Goal: Feedback & Contribution: Leave review/rating

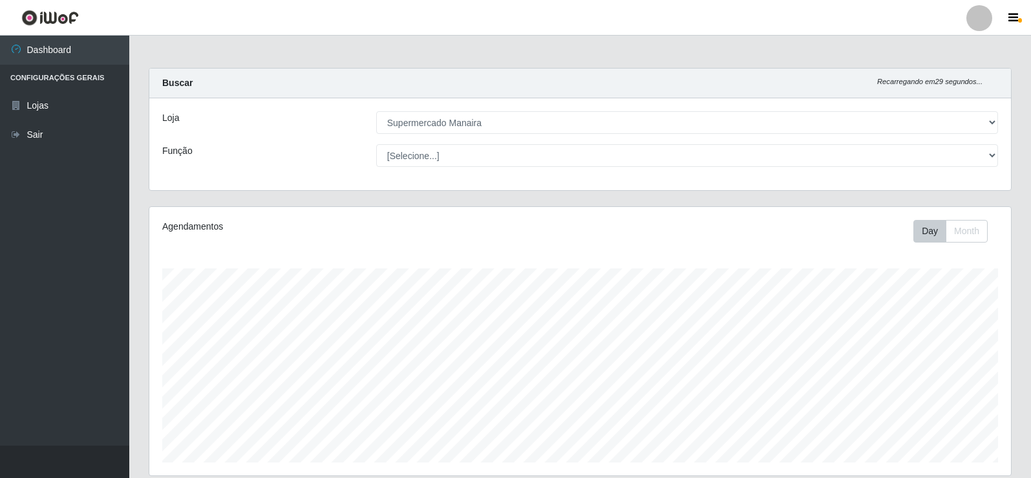
select select "443"
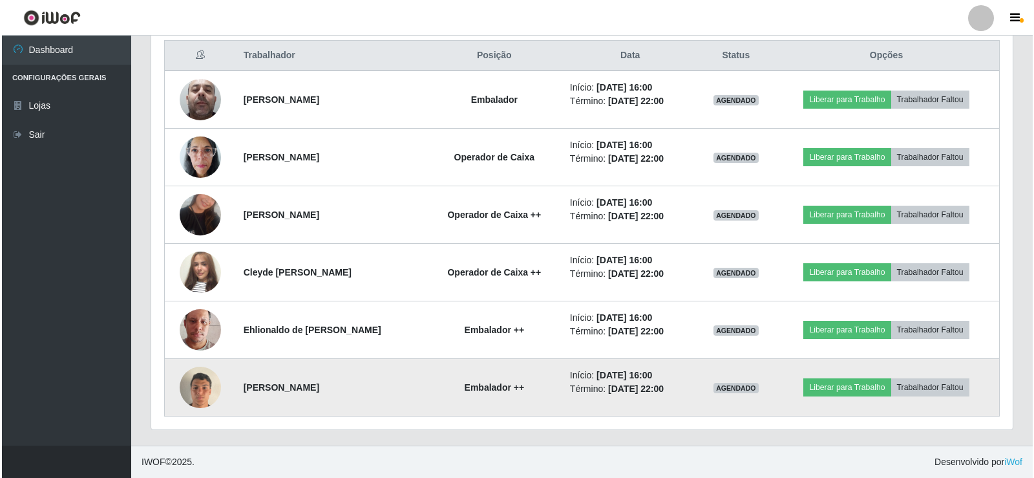
scroll to position [268, 862]
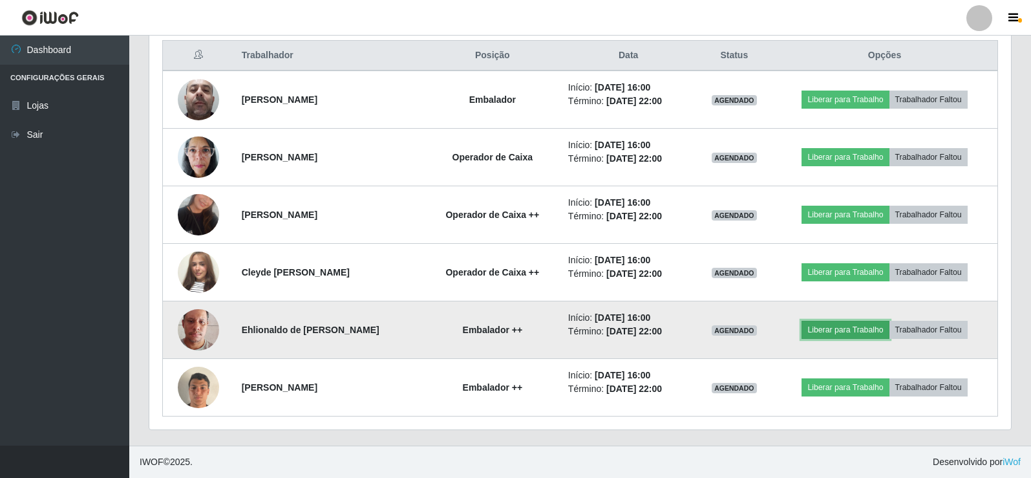
click at [849, 331] on button "Liberar para Trabalho" at bounding box center [845, 330] width 87 height 18
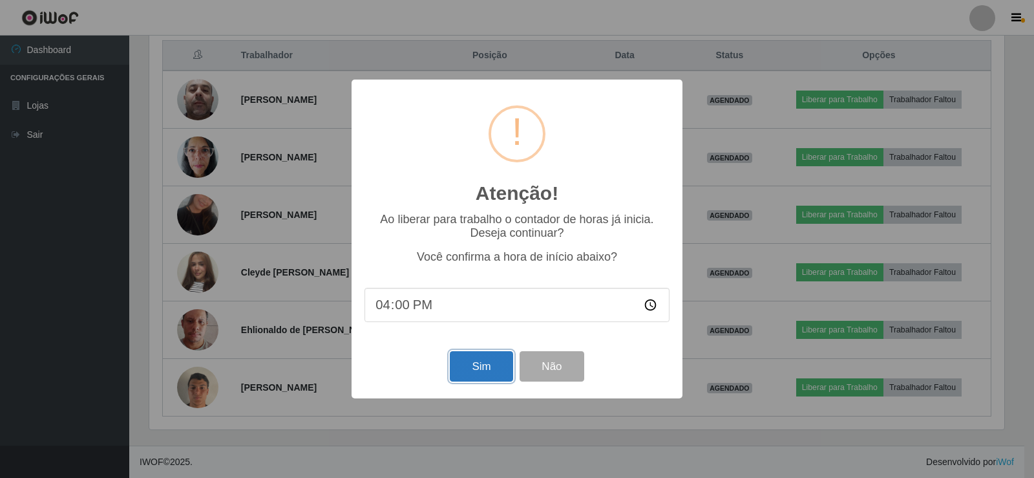
click at [486, 368] on button "Sim" at bounding box center [481, 366] width 63 height 30
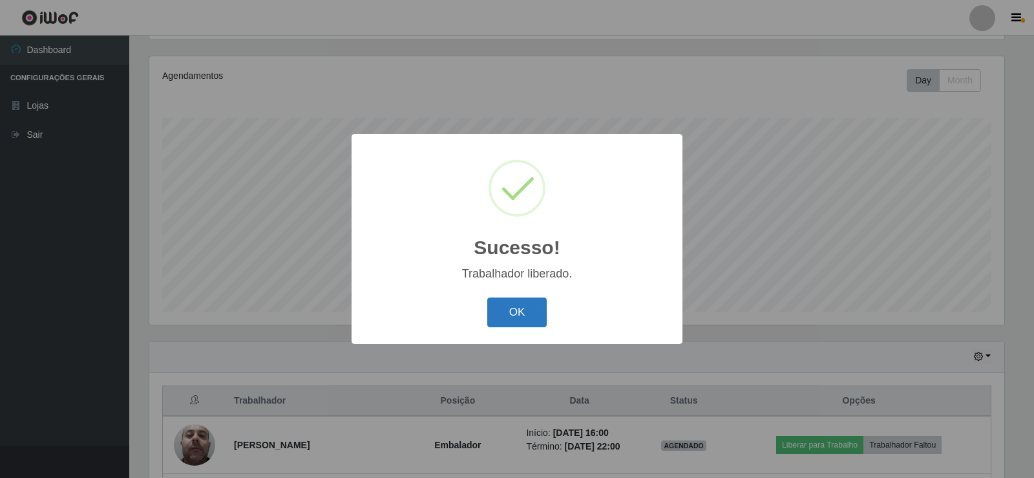
click at [513, 318] on button "OK" at bounding box center [517, 312] width 60 height 30
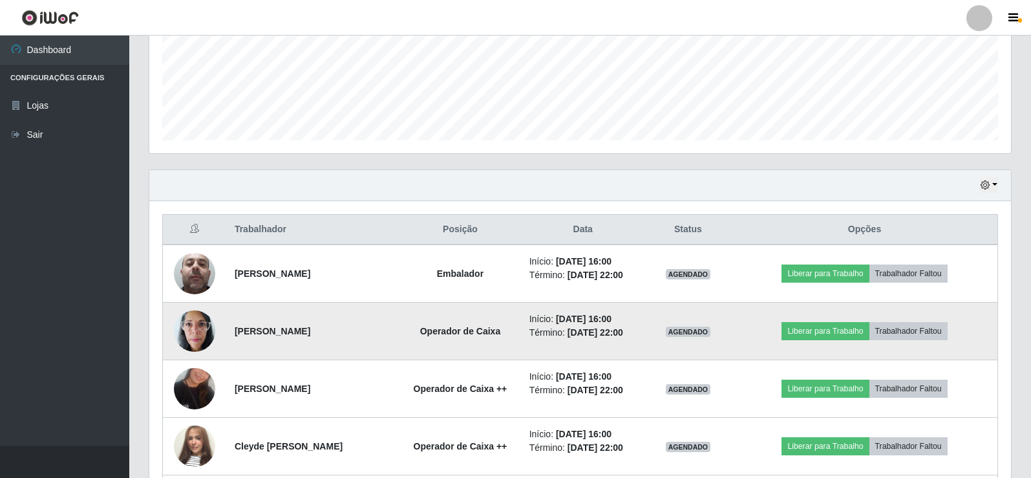
scroll to position [345, 0]
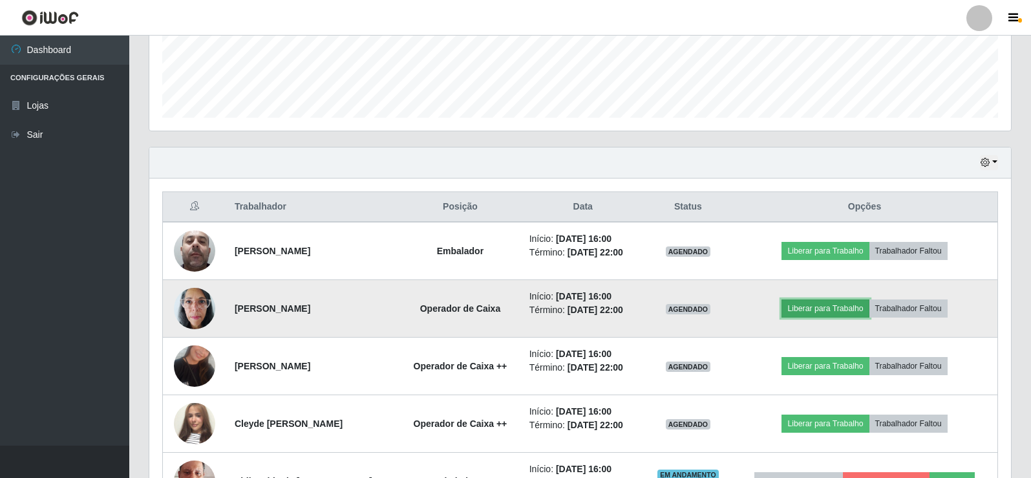
click at [854, 306] on button "Liberar para Trabalho" at bounding box center [824, 308] width 87 height 18
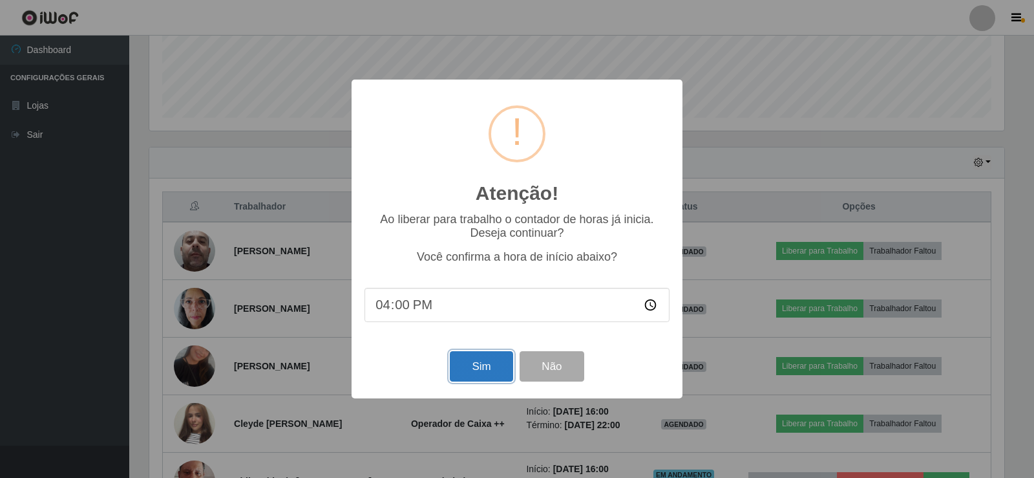
click at [483, 366] on button "Sim" at bounding box center [481, 366] width 63 height 30
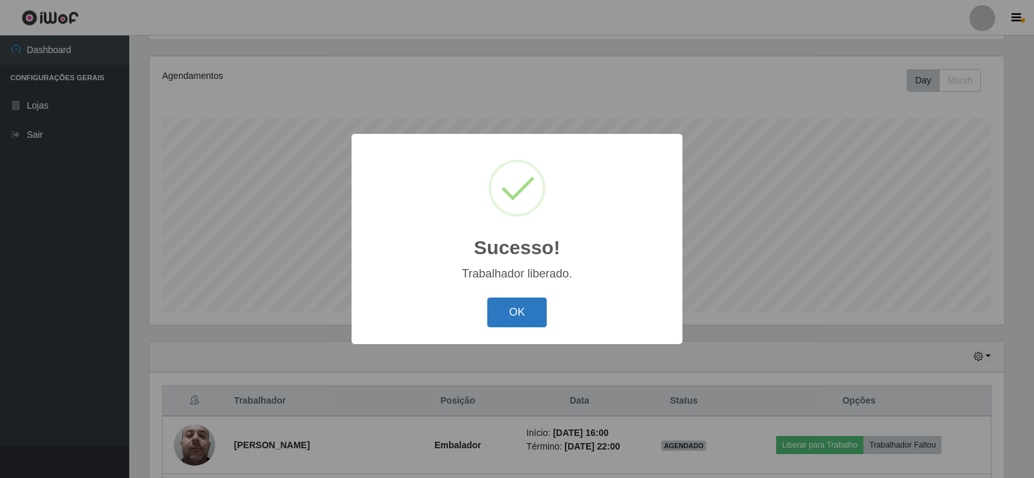
click at [511, 310] on button "OK" at bounding box center [517, 312] width 60 height 30
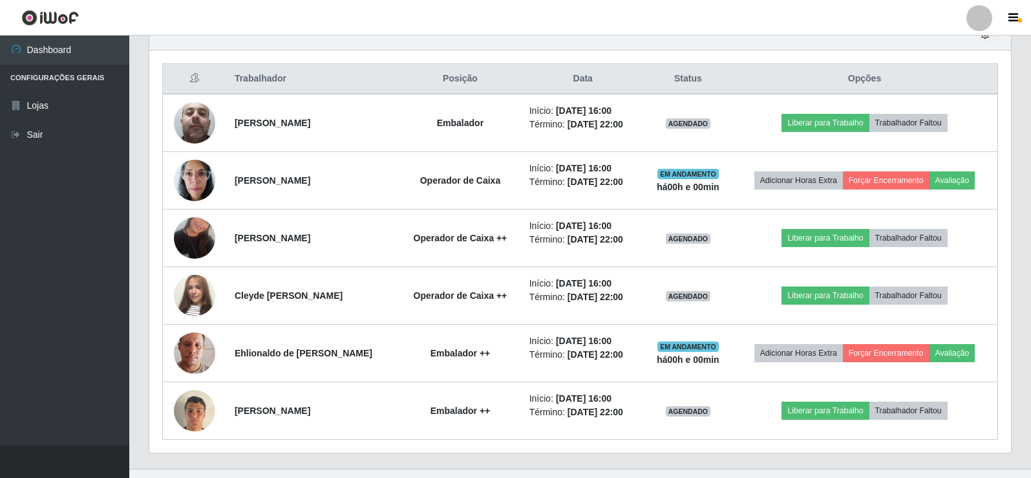
scroll to position [474, 0]
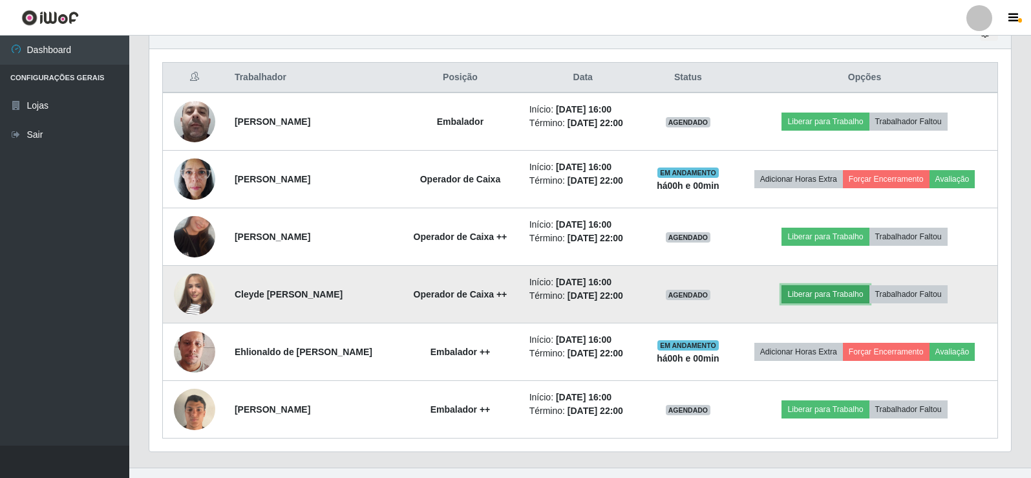
click at [820, 295] on button "Liberar para Trabalho" at bounding box center [824, 294] width 87 height 18
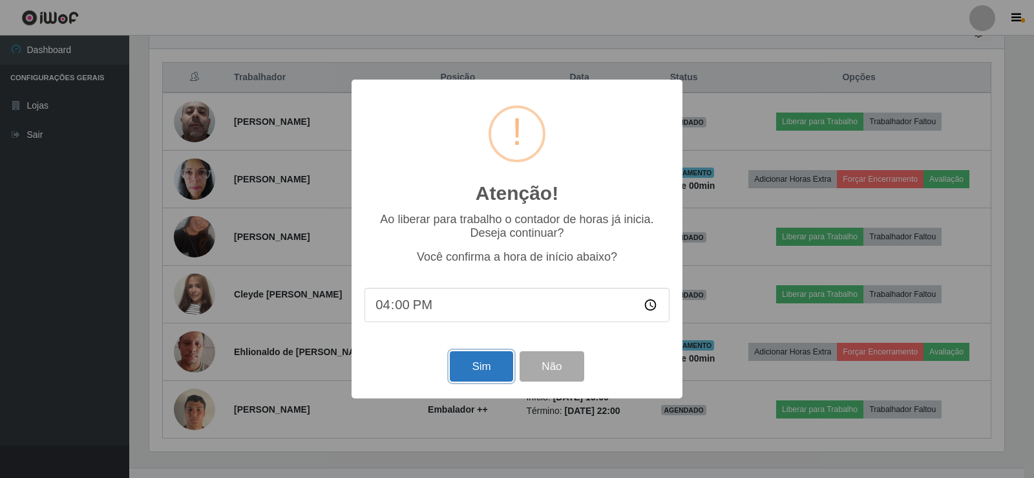
click at [471, 365] on button "Sim" at bounding box center [481, 366] width 63 height 30
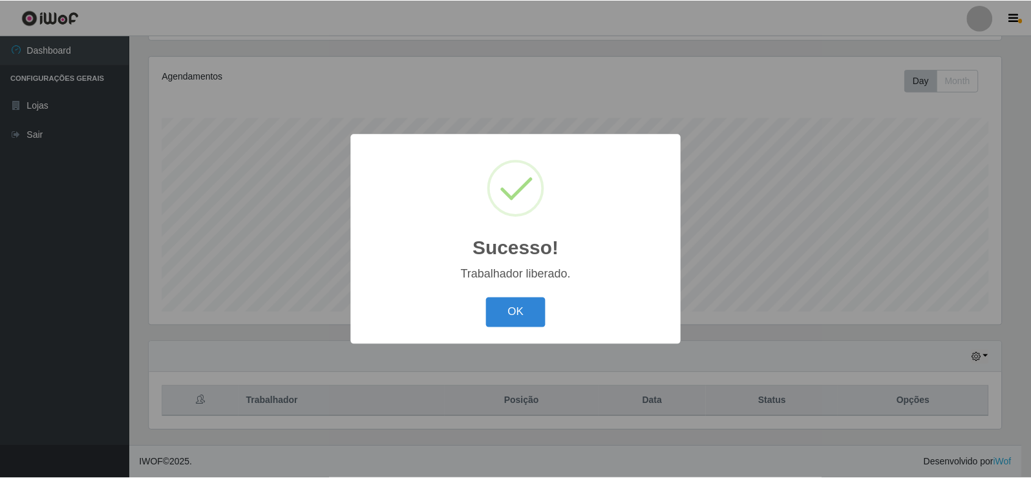
scroll to position [0, 0]
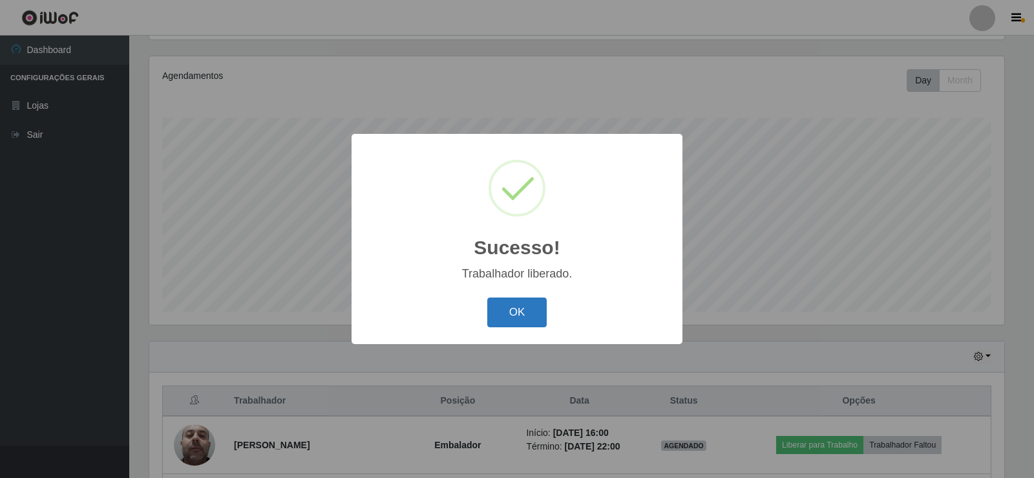
click at [509, 319] on button "OK" at bounding box center [517, 312] width 60 height 30
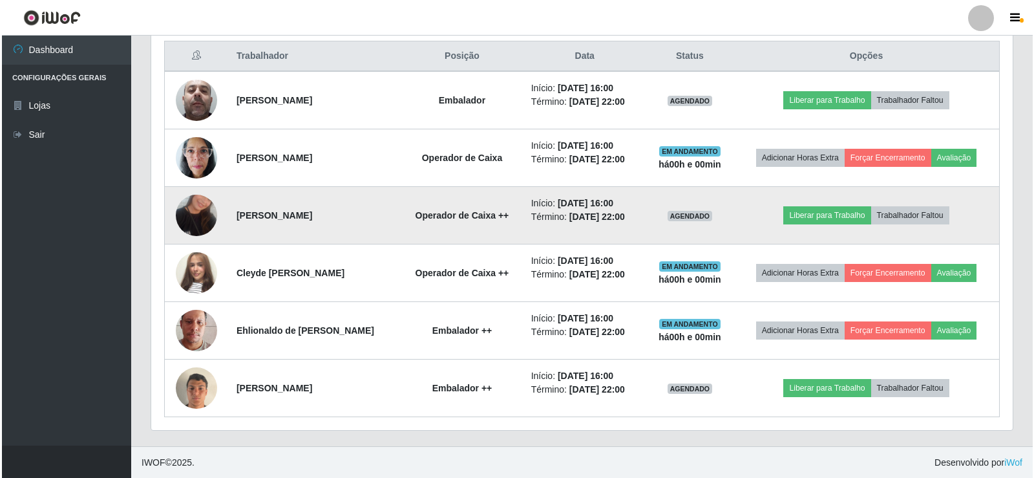
scroll to position [496, 0]
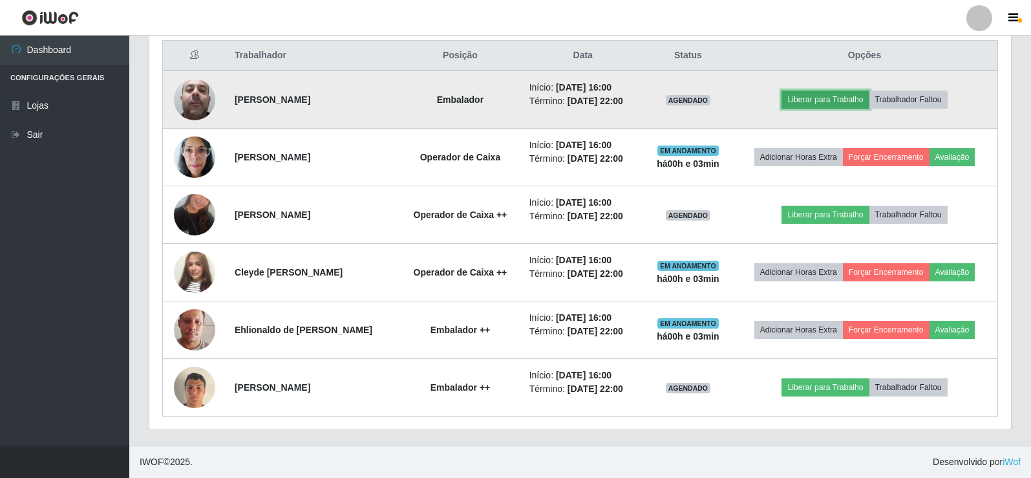
click at [819, 100] on button "Liberar para Trabalho" at bounding box center [824, 99] width 87 height 18
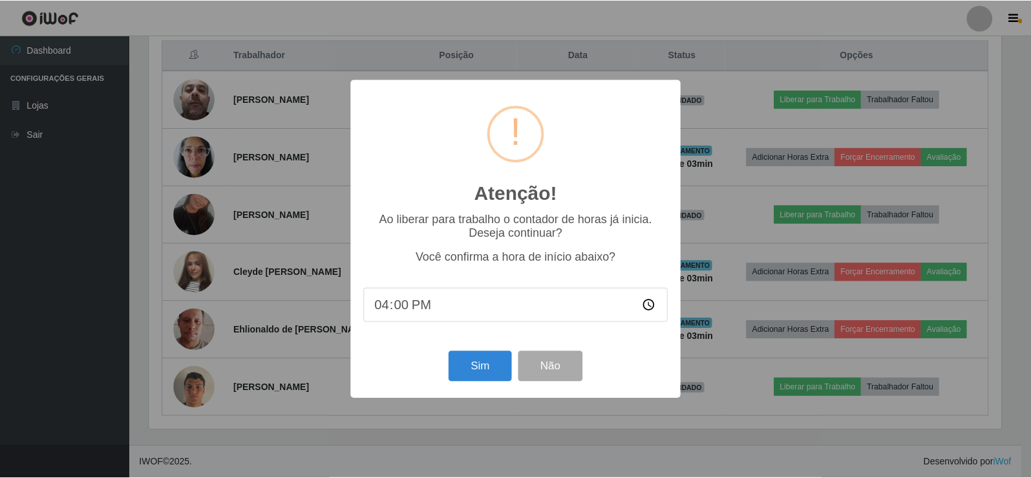
scroll to position [268, 855]
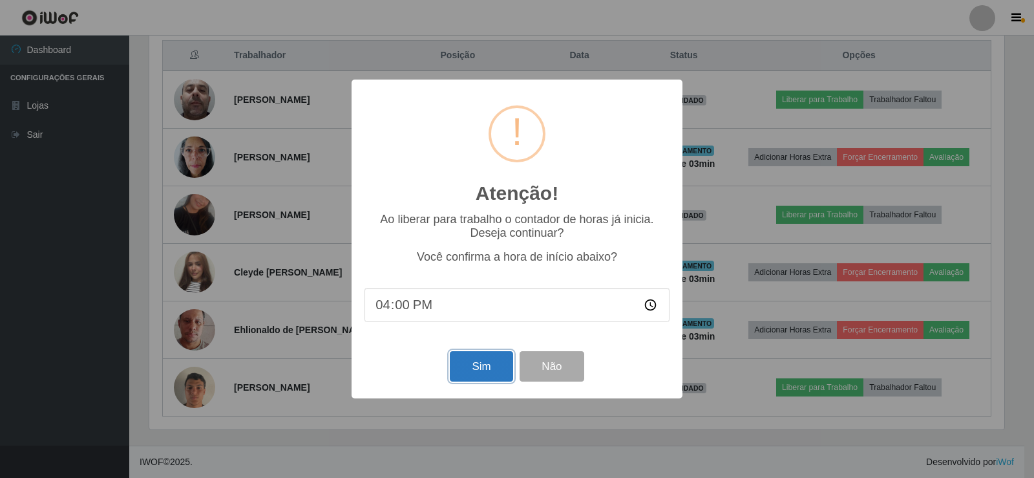
click at [468, 365] on button "Sim" at bounding box center [481, 366] width 63 height 30
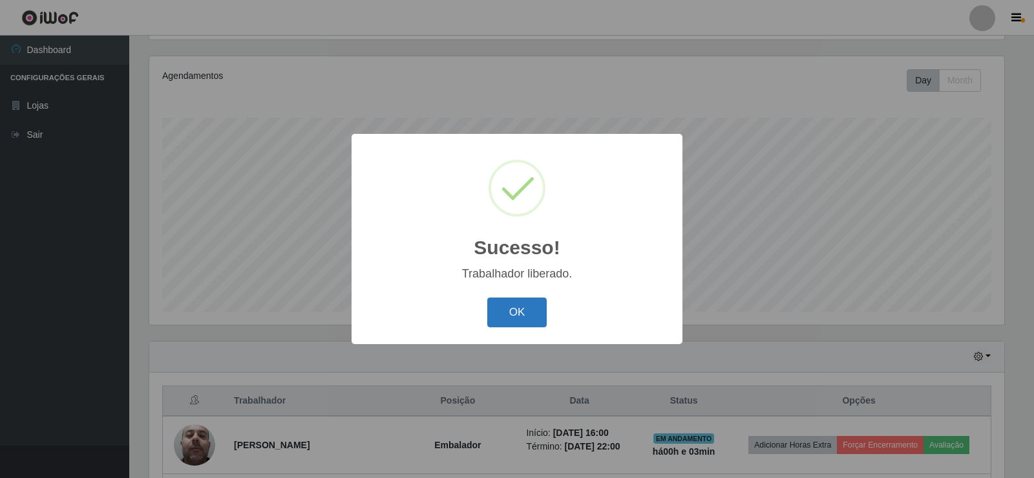
click at [513, 310] on button "OK" at bounding box center [517, 312] width 60 height 30
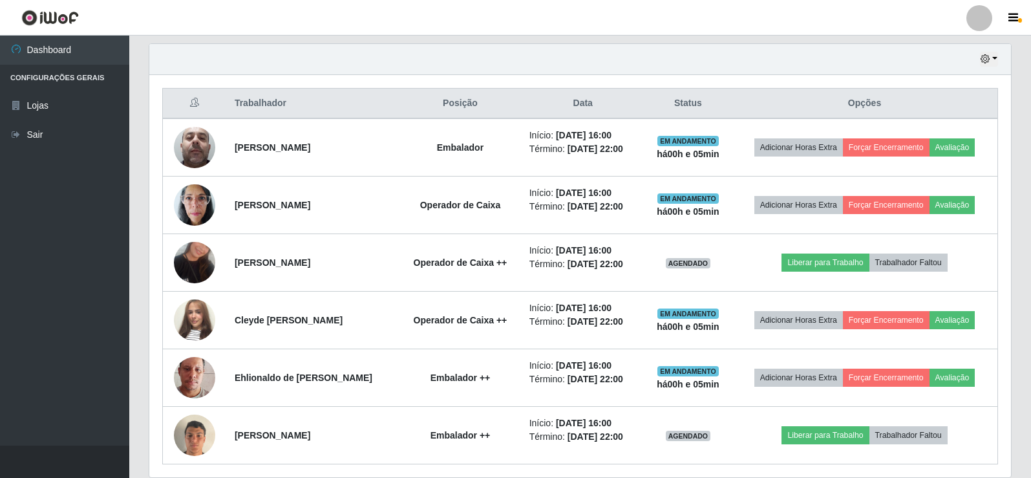
scroll to position [496, 0]
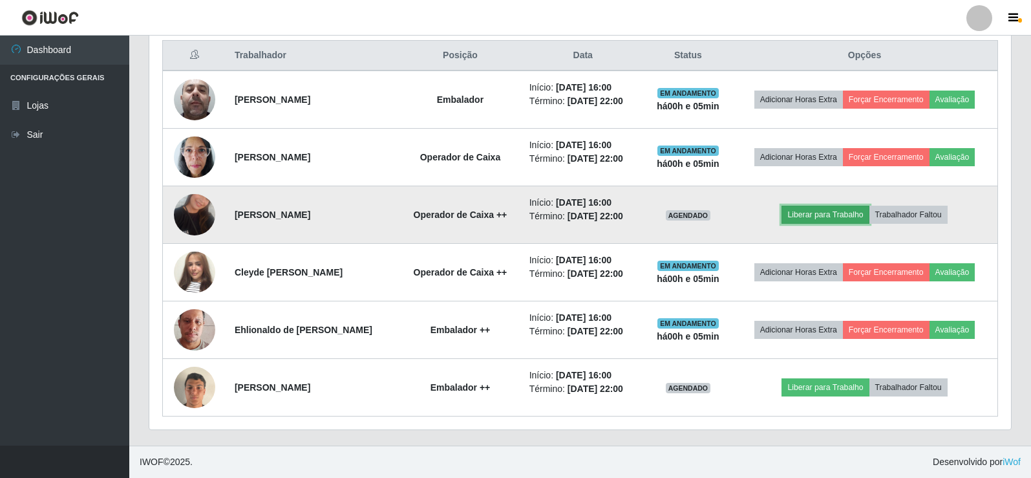
click at [819, 210] on button "Liberar para Trabalho" at bounding box center [824, 215] width 87 height 18
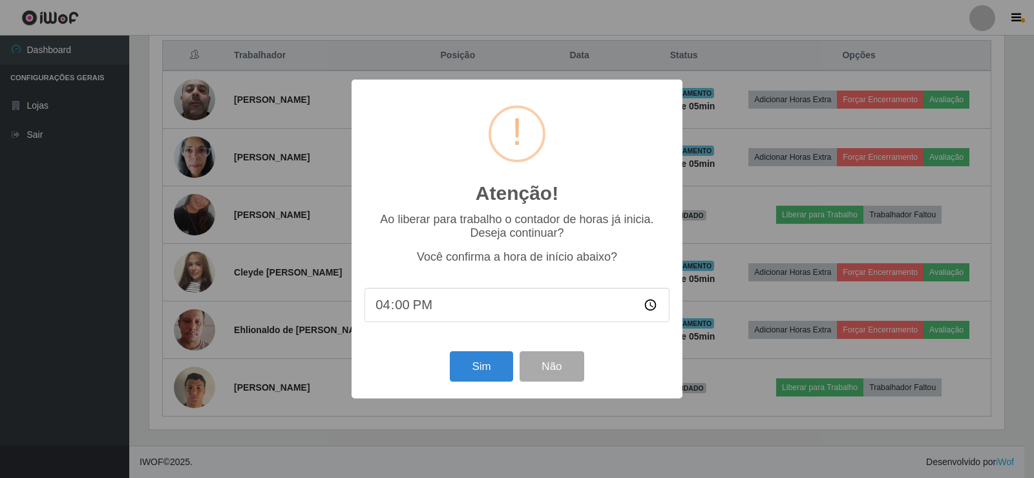
click at [396, 309] on input "16:00" at bounding box center [517, 305] width 305 height 34
type input "16:07"
click at [489, 374] on button "Sim" at bounding box center [481, 366] width 63 height 30
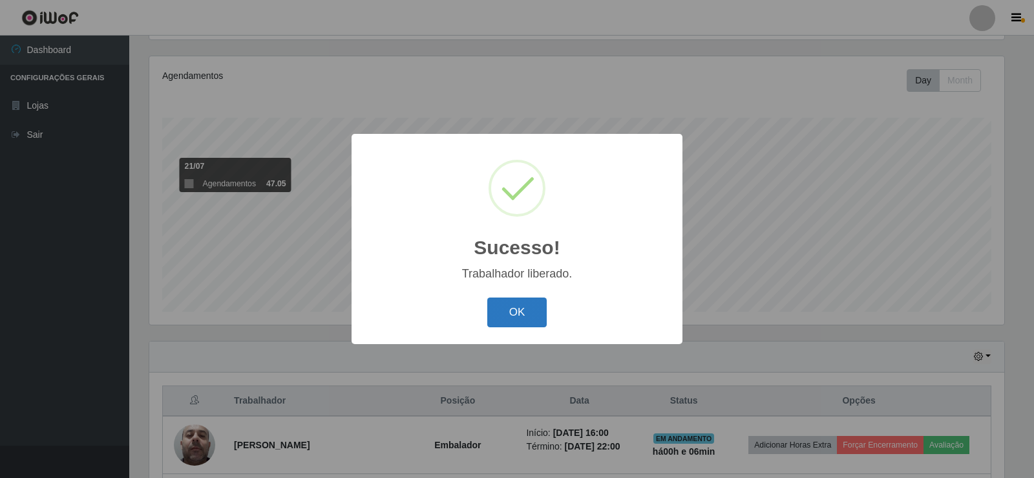
click at [496, 306] on button "OK" at bounding box center [517, 312] width 60 height 30
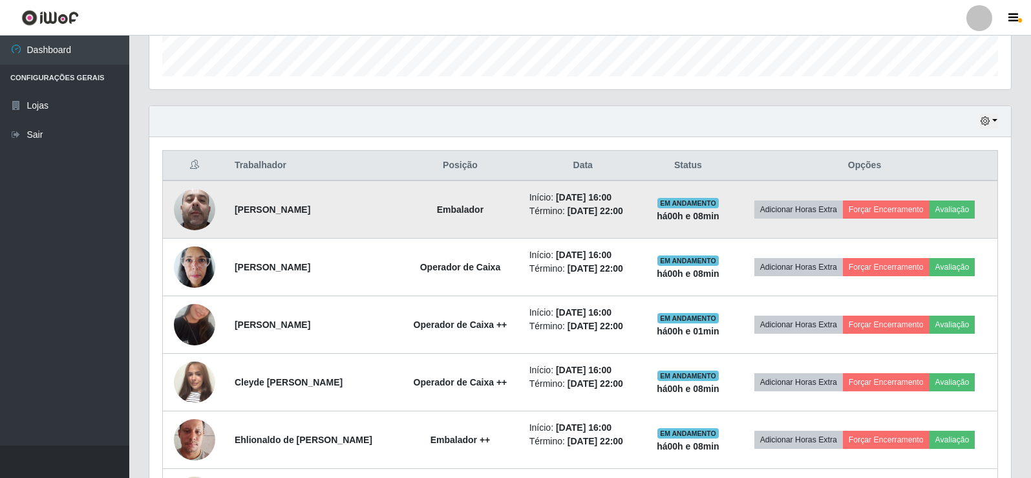
scroll to position [496, 0]
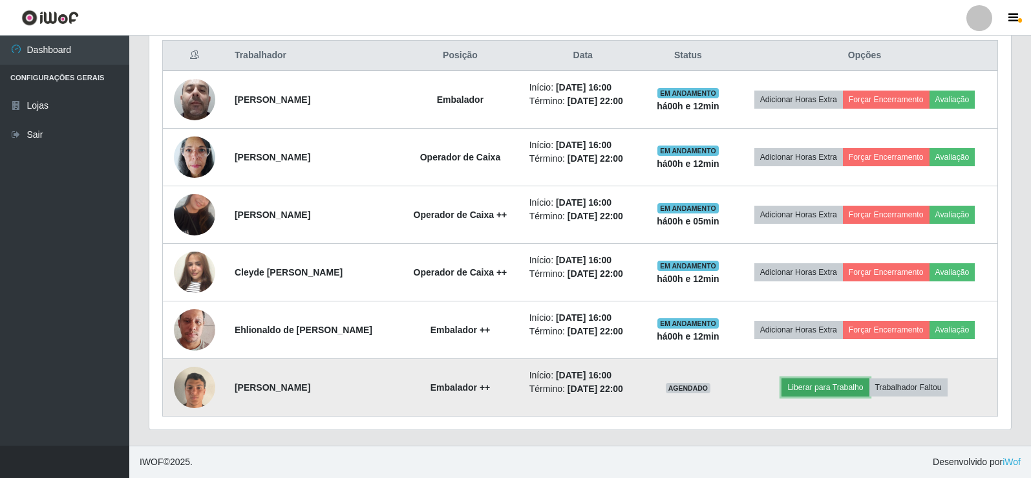
click at [833, 388] on button "Liberar para Trabalho" at bounding box center [824, 387] width 87 height 18
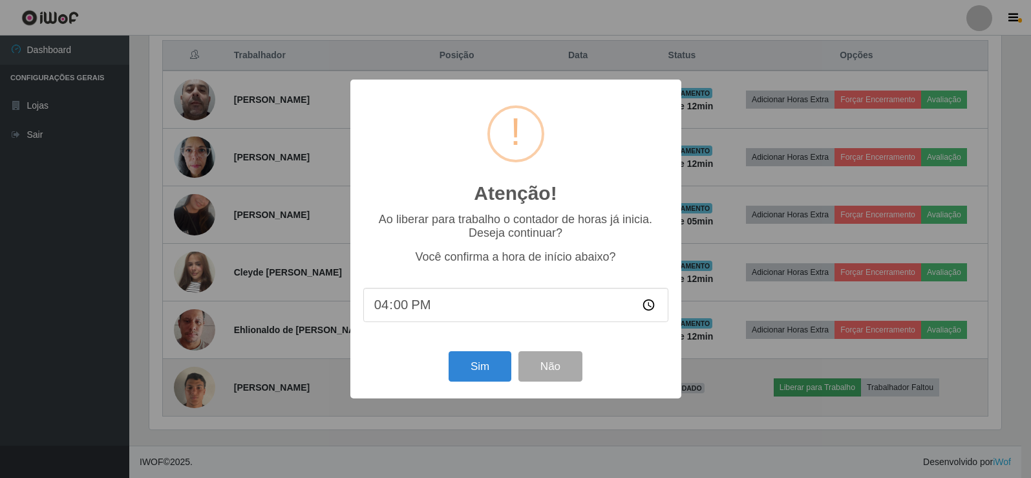
scroll to position [268, 855]
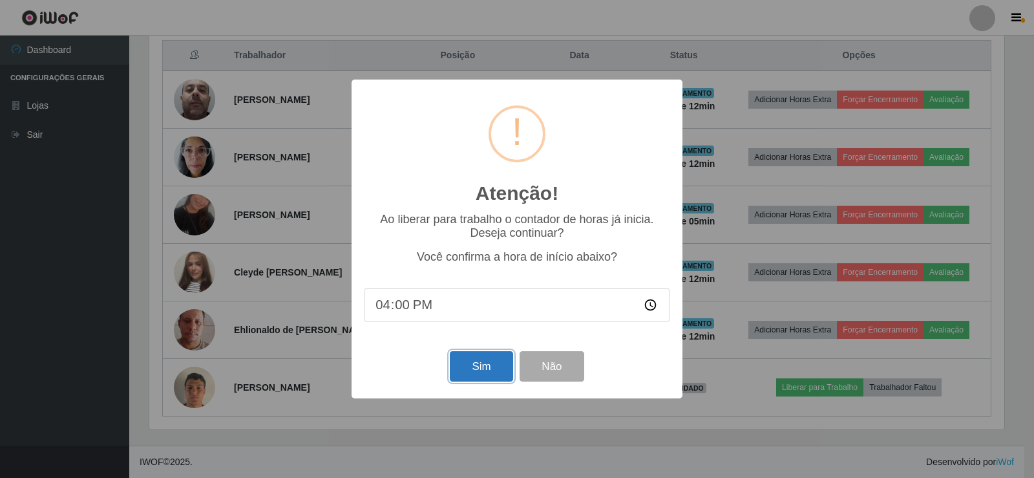
click at [477, 372] on button "Sim" at bounding box center [481, 366] width 63 height 30
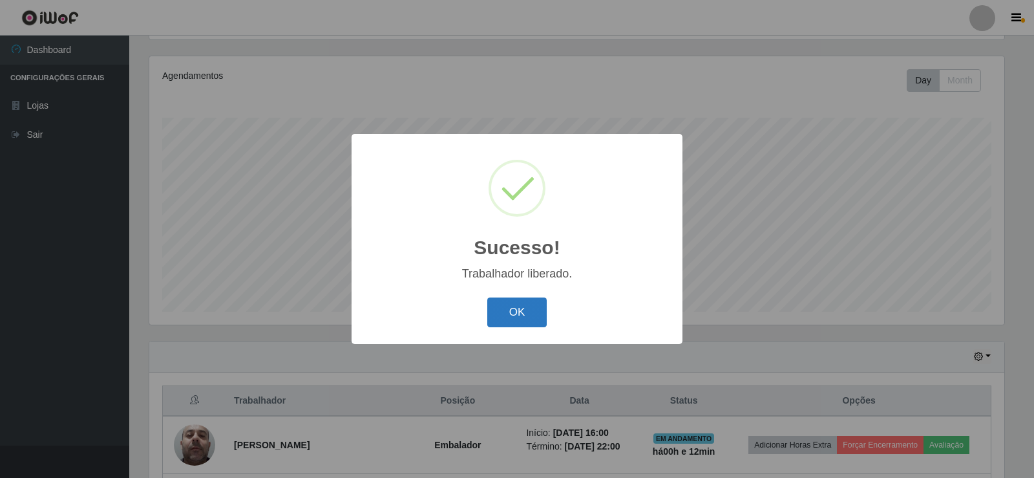
click at [520, 319] on button "OK" at bounding box center [517, 312] width 60 height 30
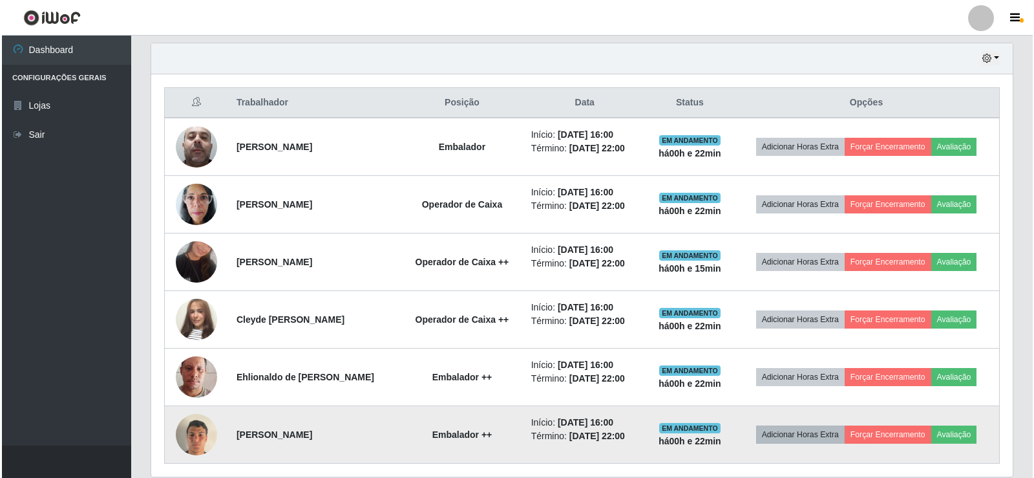
scroll to position [496, 0]
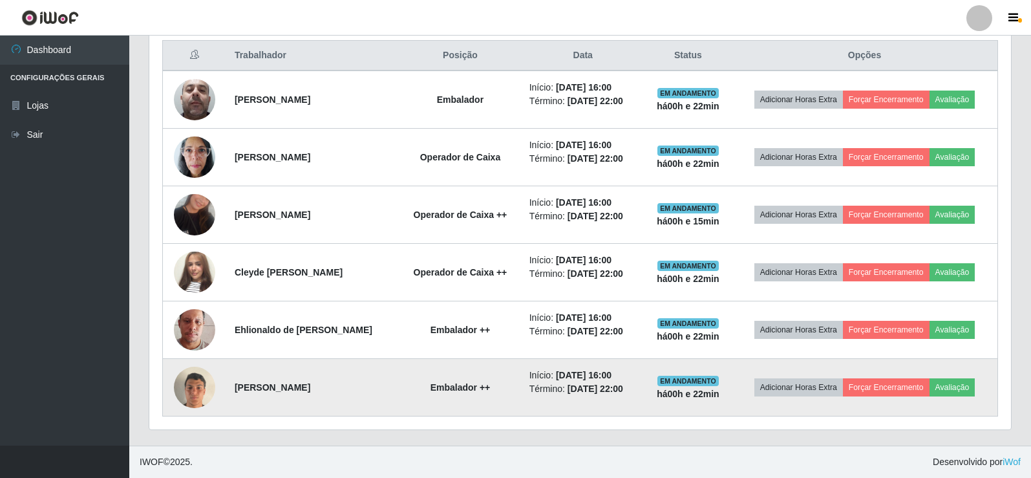
click at [192, 392] on img at bounding box center [194, 386] width 41 height 55
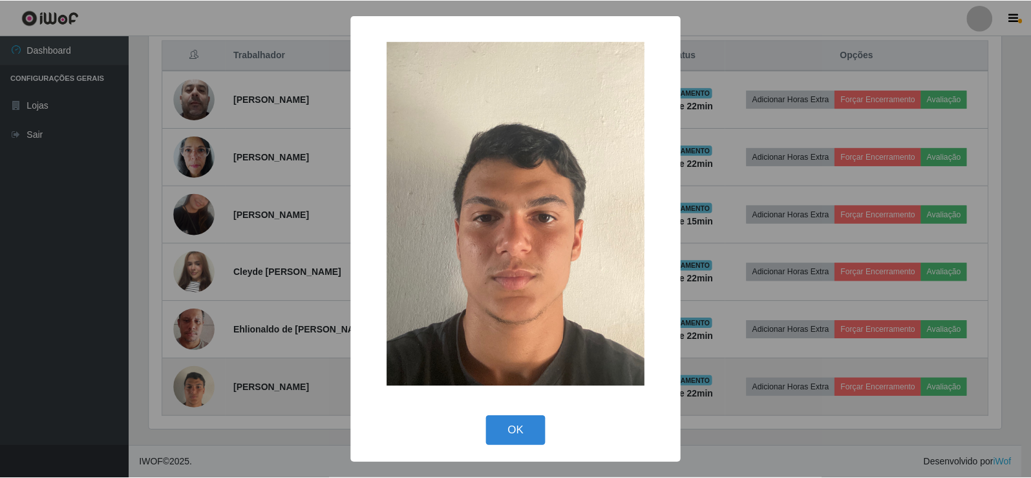
scroll to position [268, 855]
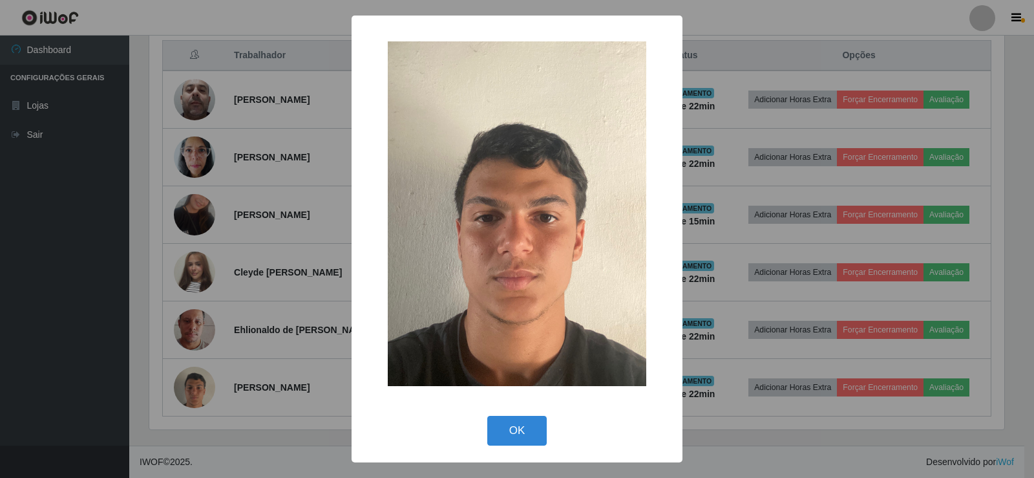
click at [192, 391] on div "× OK Cancel" at bounding box center [517, 239] width 1034 height 478
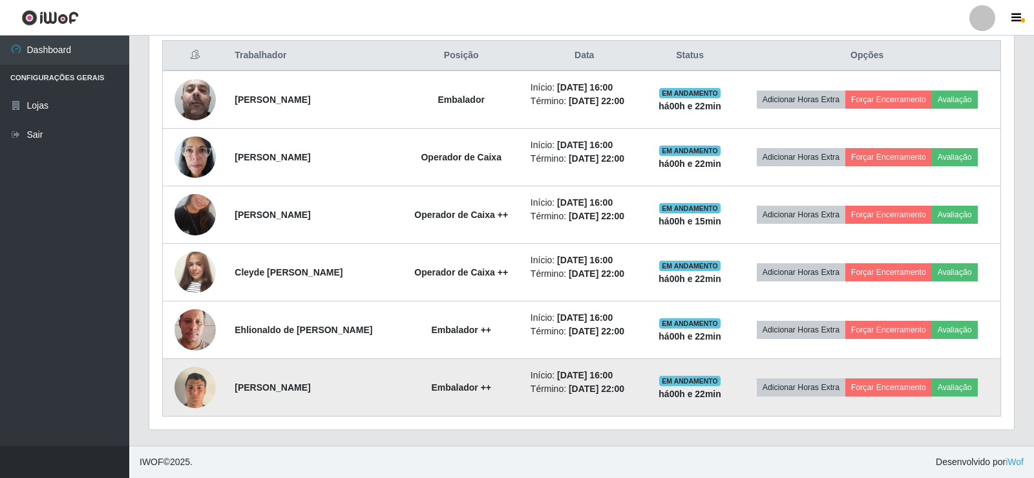
scroll to position [268, 862]
click at [961, 385] on button "Avaliação" at bounding box center [953, 387] width 46 height 18
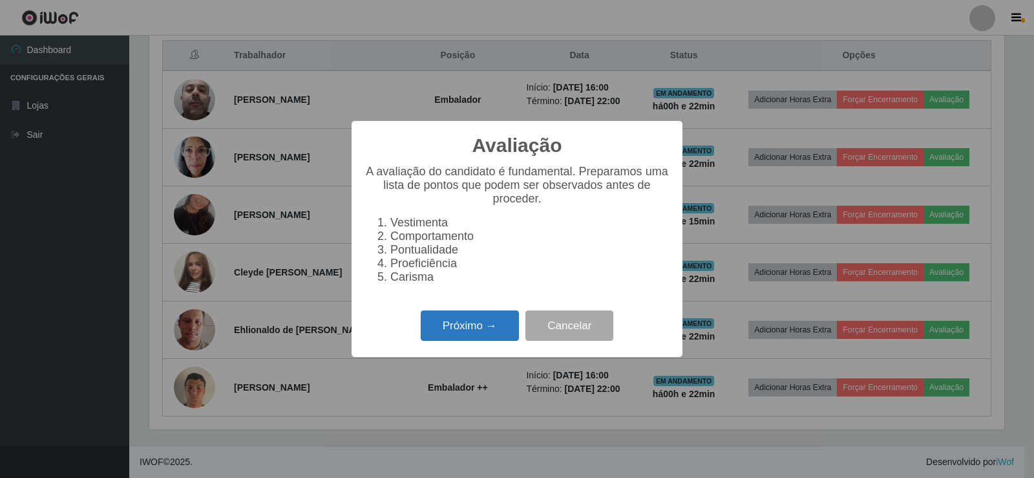
click at [484, 329] on button "Próximo →" at bounding box center [470, 325] width 98 height 30
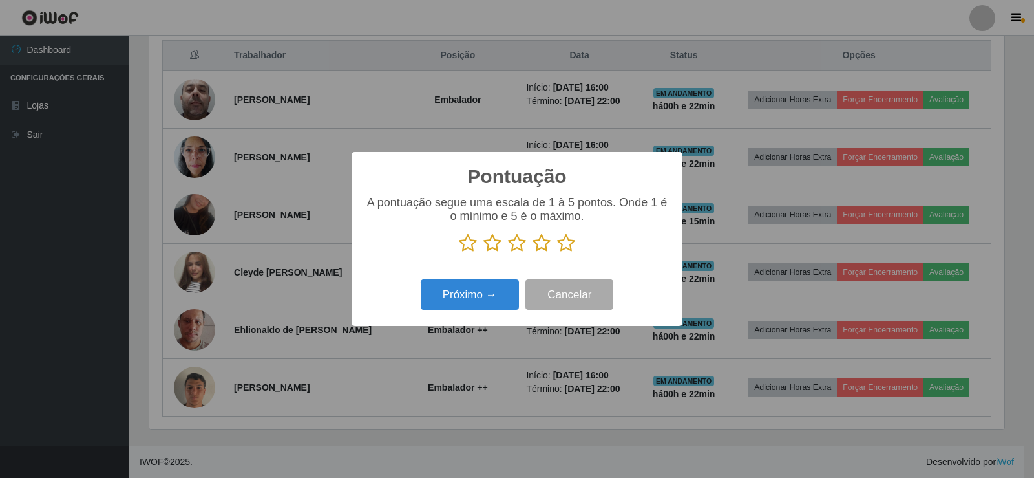
click at [465, 245] on icon at bounding box center [468, 242] width 18 height 19
click at [459, 253] on input "radio" at bounding box center [459, 253] width 0 height 0
click at [461, 292] on button "Próximo →" at bounding box center [470, 294] width 98 height 30
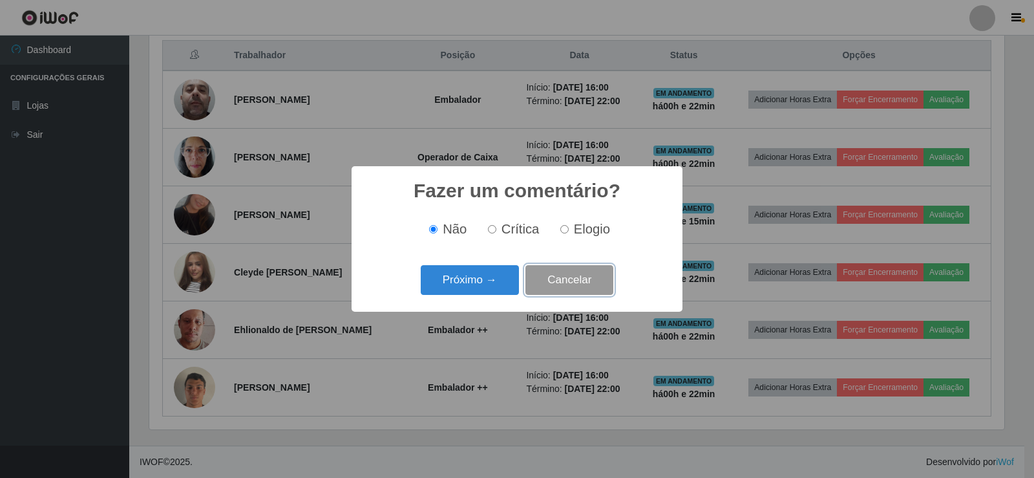
click at [555, 278] on button "Cancelar" at bounding box center [570, 280] width 88 height 30
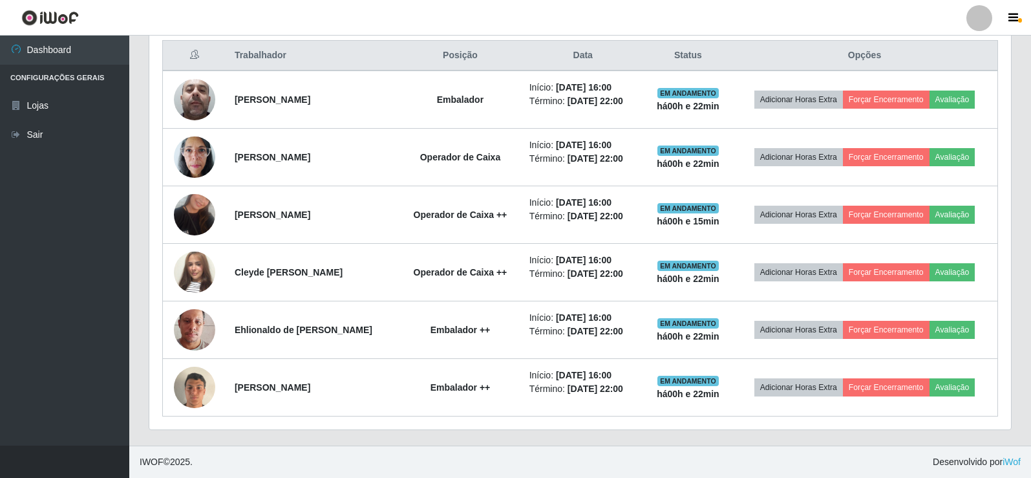
scroll to position [268, 862]
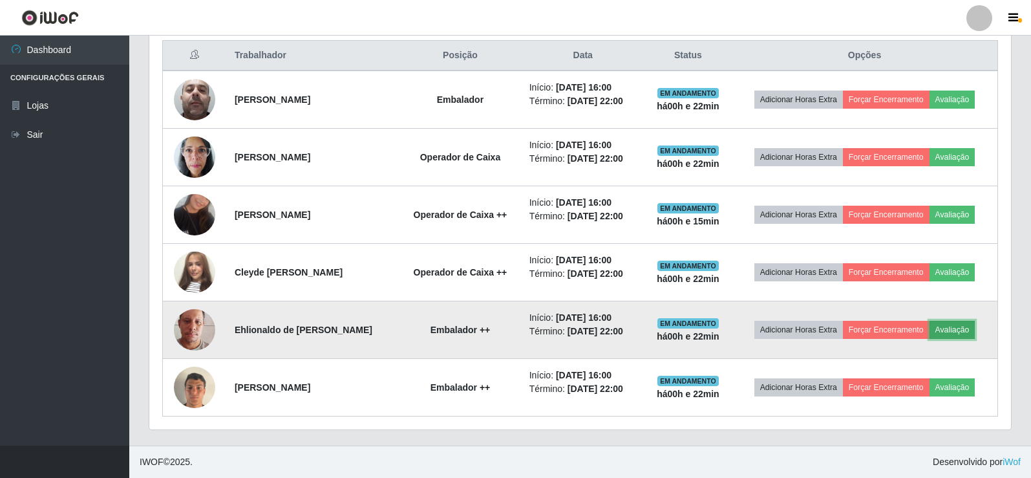
click at [951, 327] on button "Avaliação" at bounding box center [953, 330] width 46 height 18
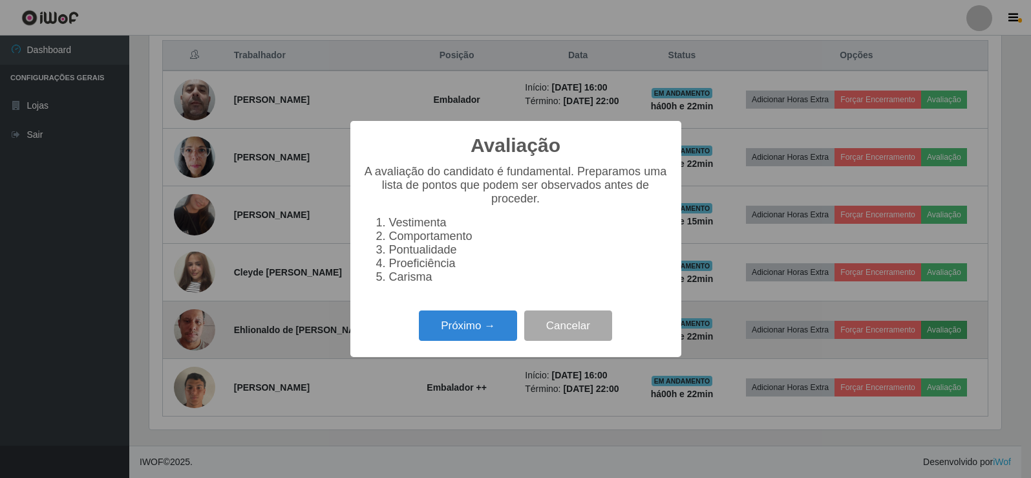
scroll to position [268, 855]
click at [951, 327] on div "Avaliação × A avaliação do candidato é fundamental. Preparamos uma lista de pon…" at bounding box center [517, 239] width 1034 height 478
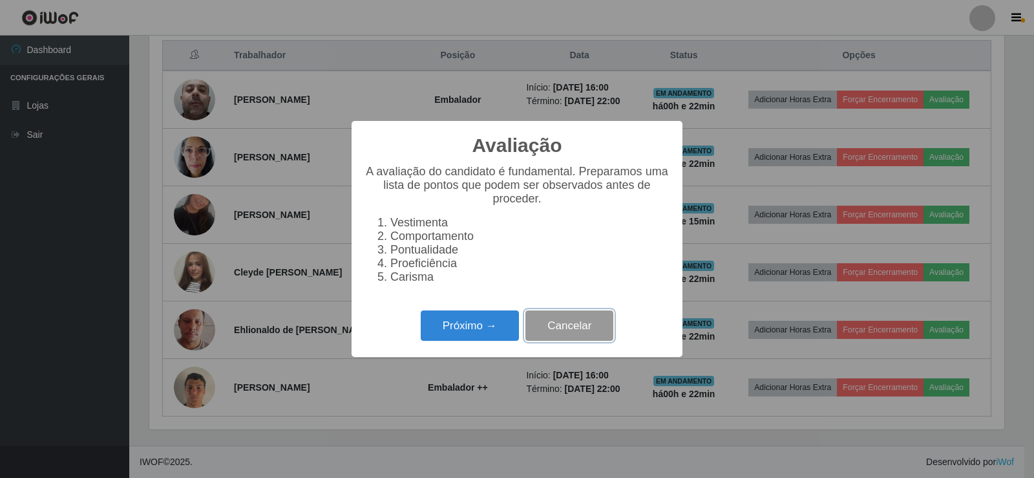
click at [560, 330] on button "Cancelar" at bounding box center [570, 325] width 88 height 30
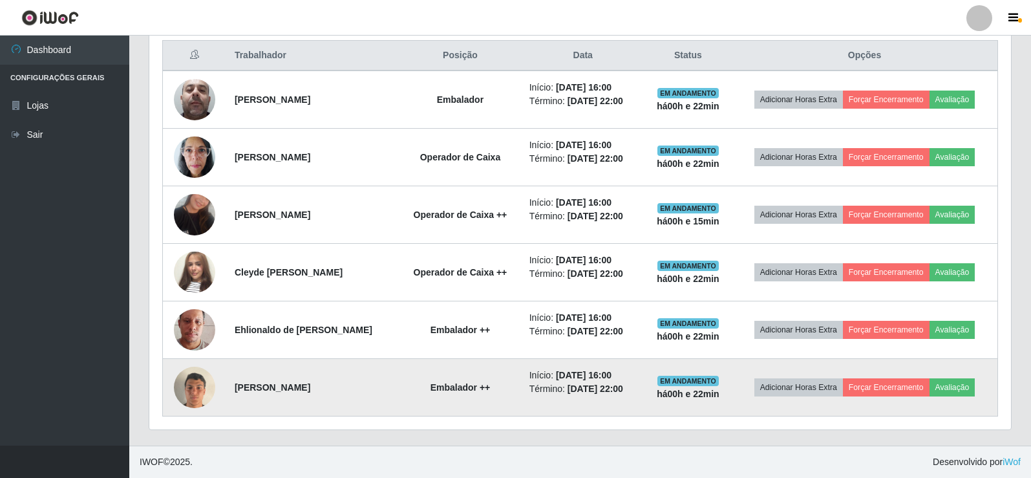
scroll to position [268, 862]
click at [964, 383] on button "Avaliação" at bounding box center [953, 387] width 46 height 18
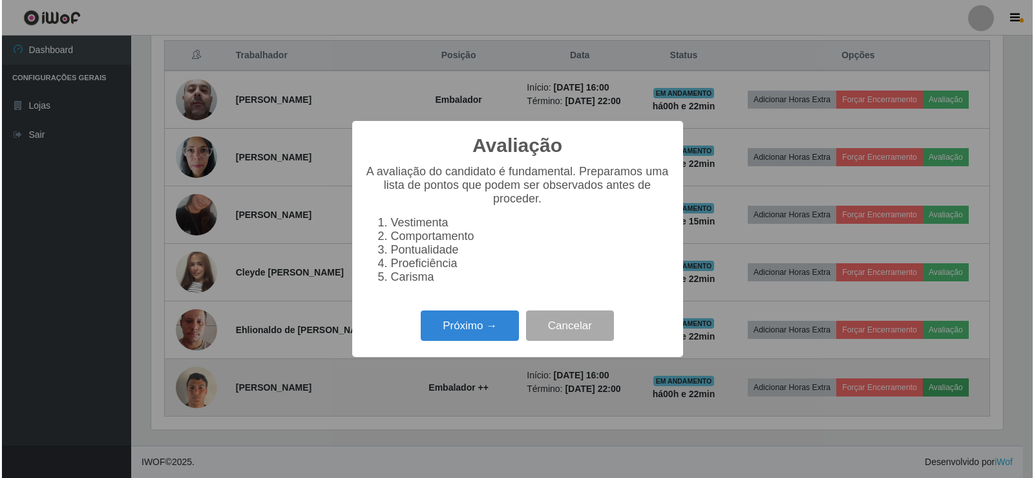
scroll to position [268, 855]
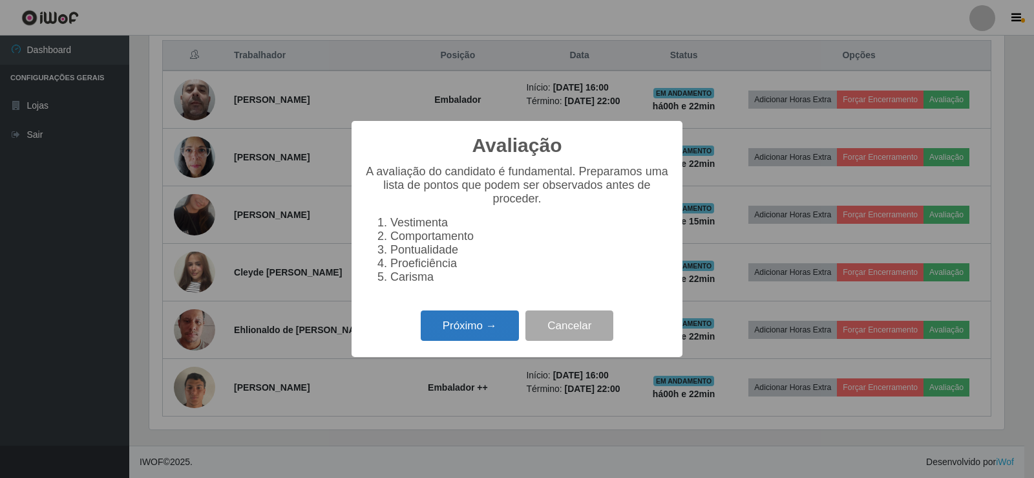
click at [492, 330] on button "Próximo →" at bounding box center [470, 325] width 98 height 30
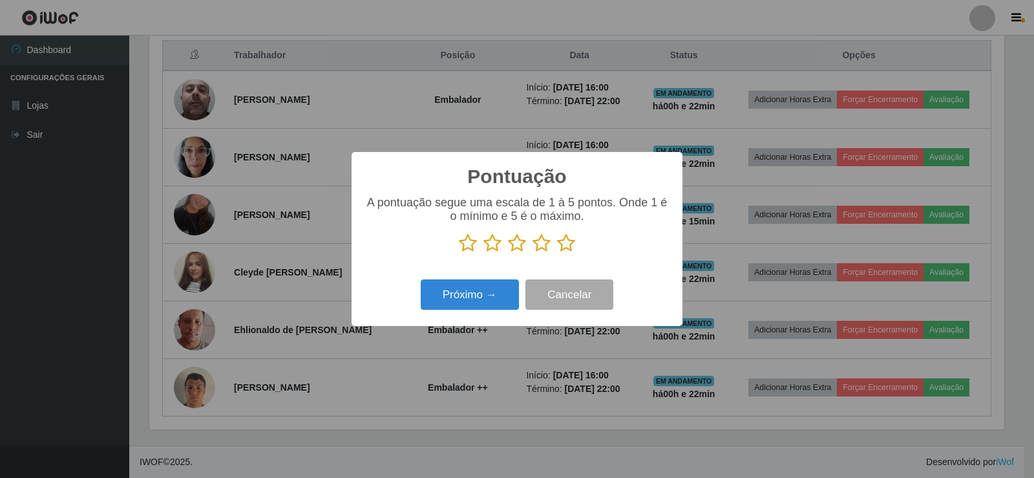
scroll to position [646126, 645539]
click at [486, 293] on button "Próximo →" at bounding box center [470, 294] width 98 height 30
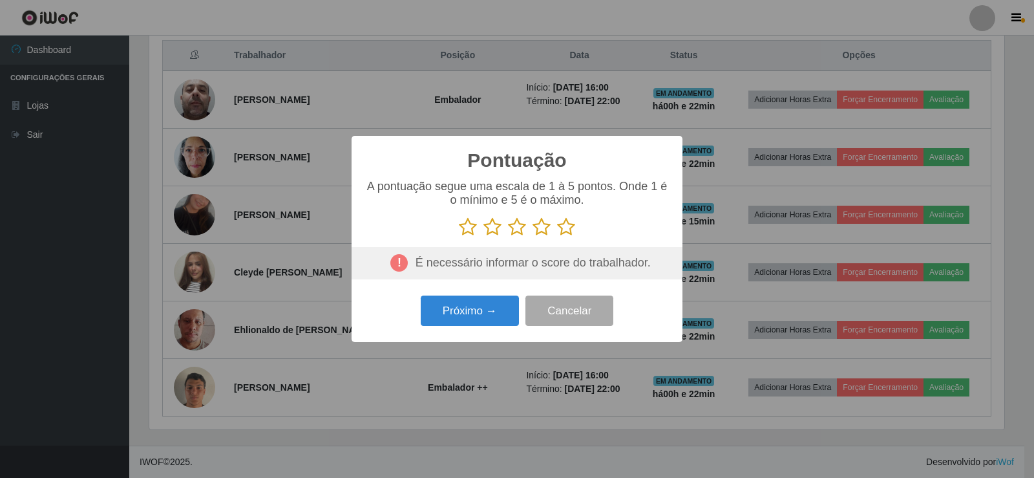
click at [452, 265] on div "É necessário informar o score do trabalhador." at bounding box center [517, 263] width 331 height 32
click at [454, 309] on button "Próximo →" at bounding box center [470, 310] width 98 height 30
click at [467, 232] on icon at bounding box center [468, 226] width 18 height 19
click at [459, 237] on input "radio" at bounding box center [459, 237] width 0 height 0
click at [473, 310] on button "Próximo →" at bounding box center [470, 310] width 98 height 30
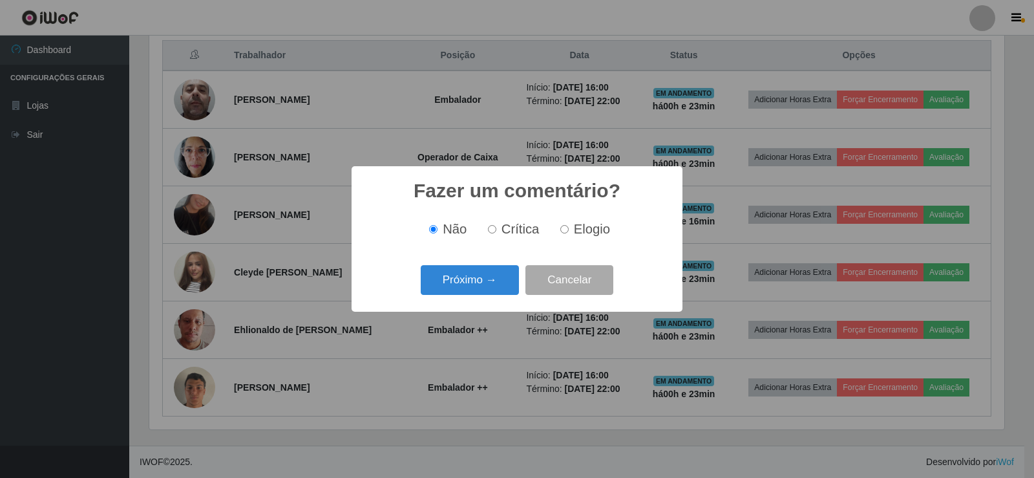
click at [494, 229] on input "Crítica" at bounding box center [492, 229] width 8 height 8
radio input "true"
click at [470, 275] on button "Próximo →" at bounding box center [470, 280] width 98 height 30
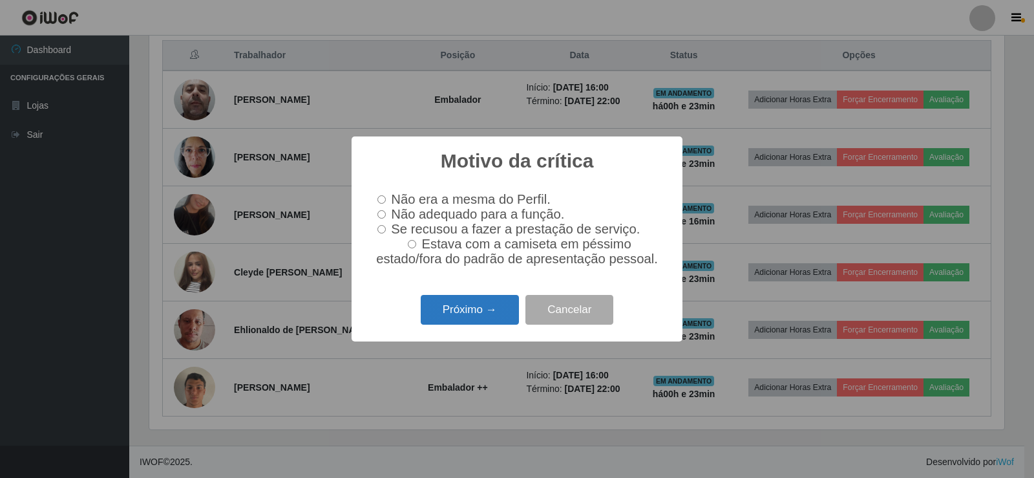
click at [483, 314] on button "Próximo →" at bounding box center [470, 310] width 98 height 30
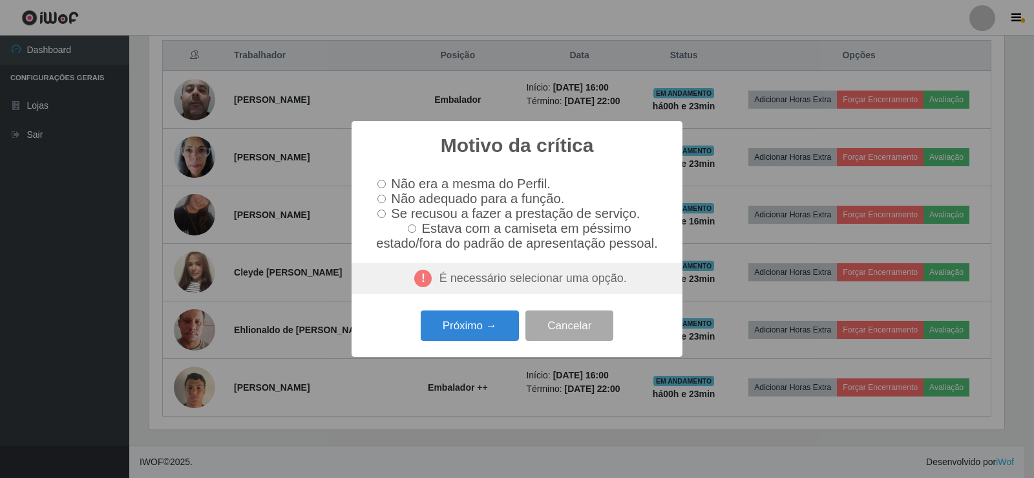
click at [485, 287] on div "É necessário selecionar uma opção." at bounding box center [517, 278] width 331 height 32
click at [561, 331] on button "Cancelar" at bounding box center [570, 325] width 88 height 30
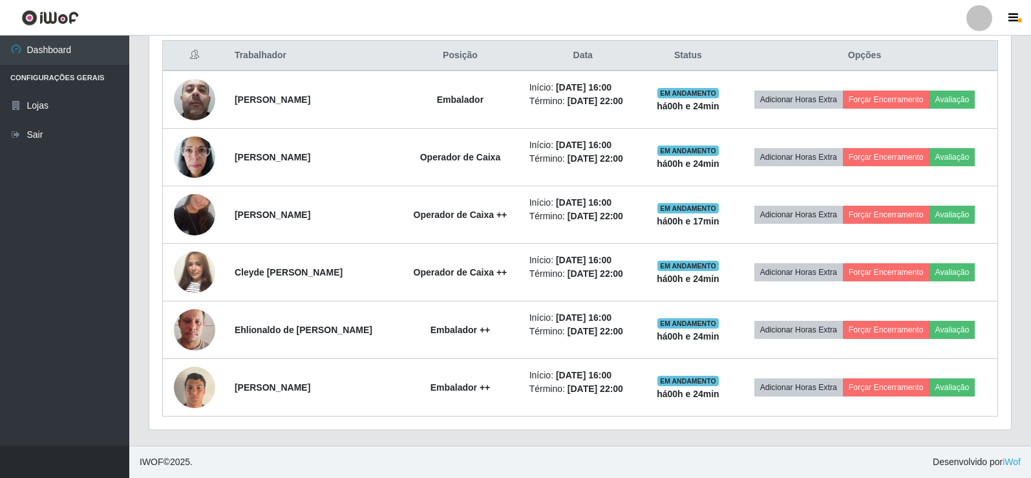
scroll to position [268, 862]
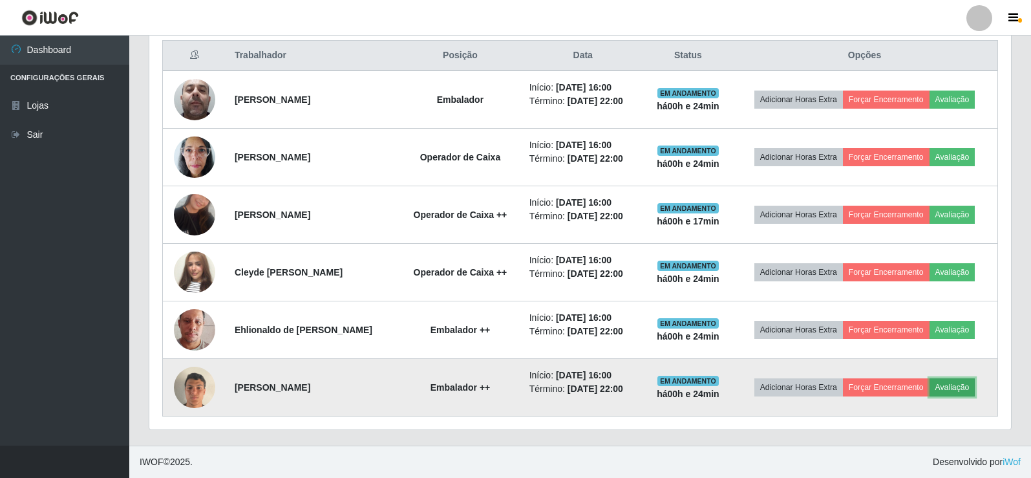
click at [953, 382] on button "Avaliação" at bounding box center [953, 387] width 46 height 18
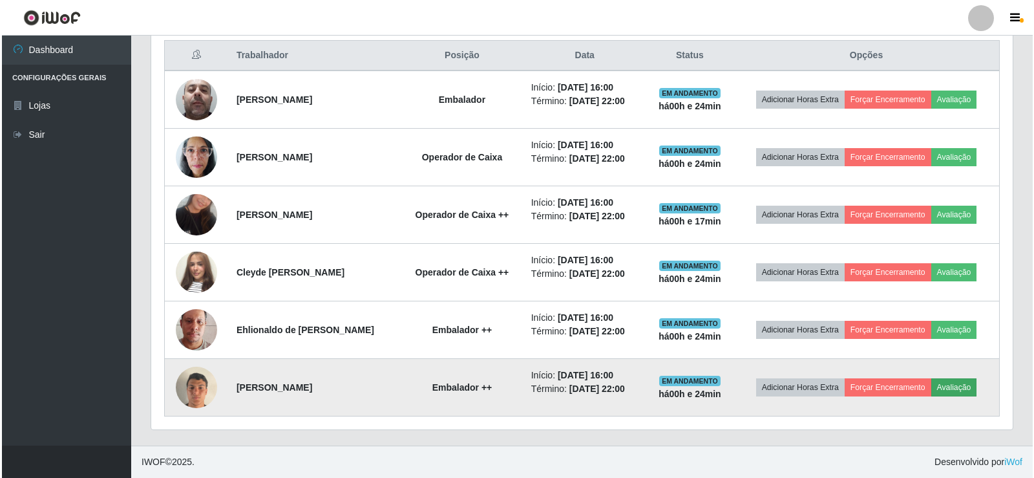
scroll to position [268, 855]
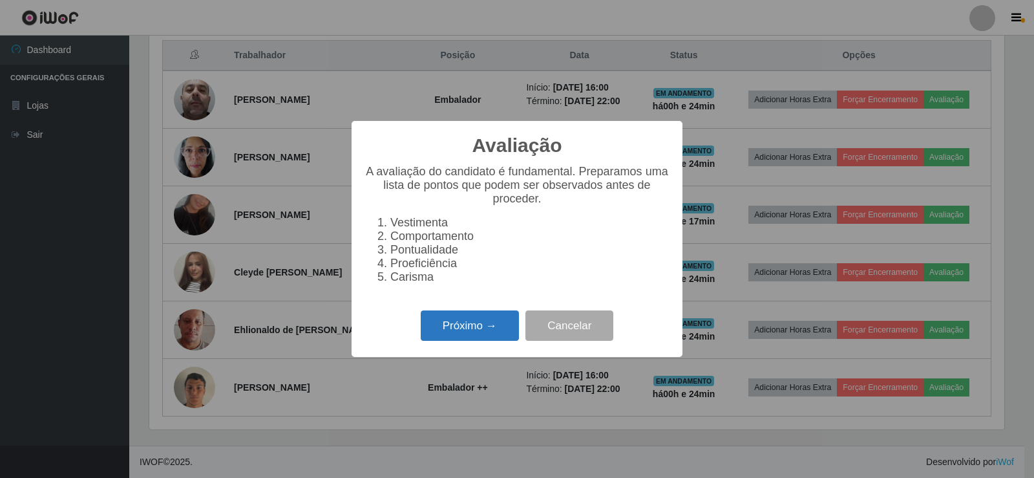
click at [476, 324] on button "Próximo →" at bounding box center [470, 325] width 98 height 30
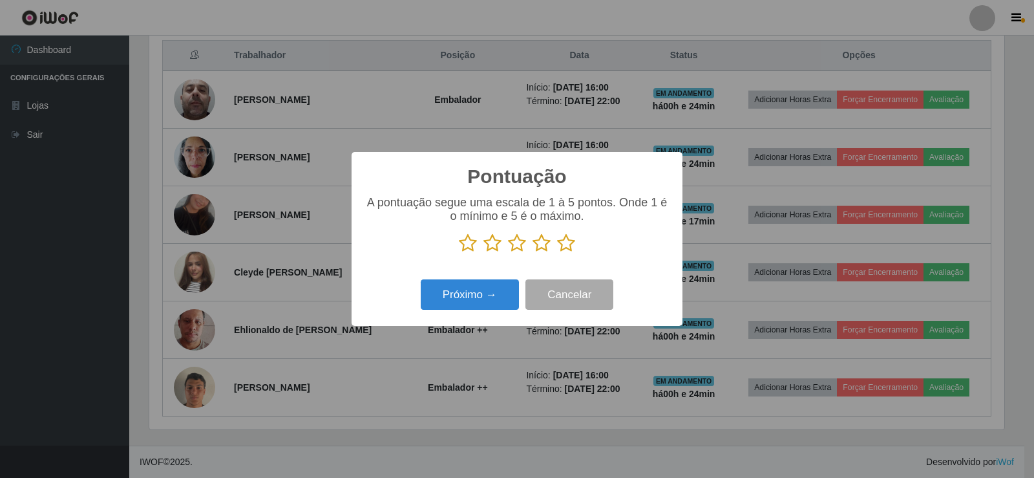
scroll to position [646126, 645539]
click at [494, 298] on button "Próximo →" at bounding box center [470, 294] width 98 height 30
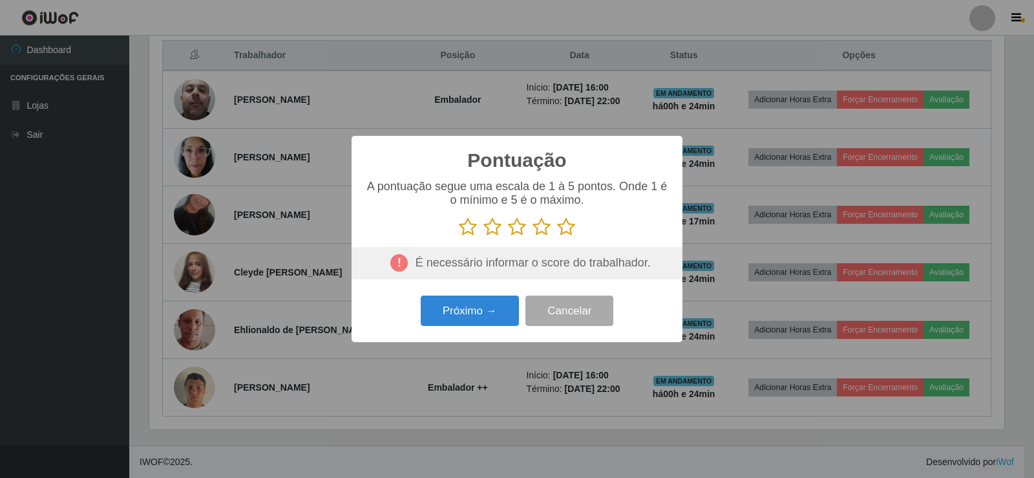
click at [469, 231] on icon at bounding box center [468, 226] width 18 height 19
click at [459, 237] on input "radio" at bounding box center [459, 237] width 0 height 0
click at [474, 311] on button "Próximo →" at bounding box center [470, 310] width 98 height 30
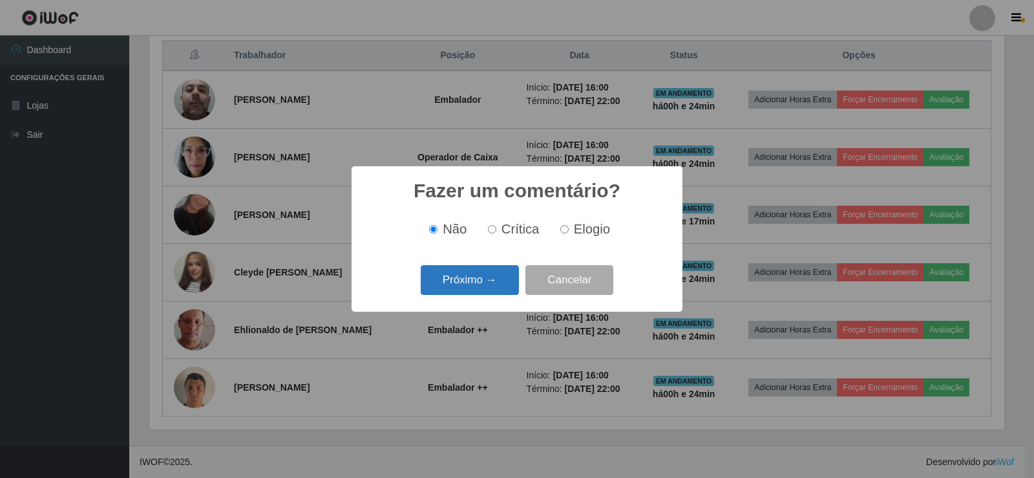
click at [477, 280] on button "Próximo →" at bounding box center [470, 280] width 98 height 30
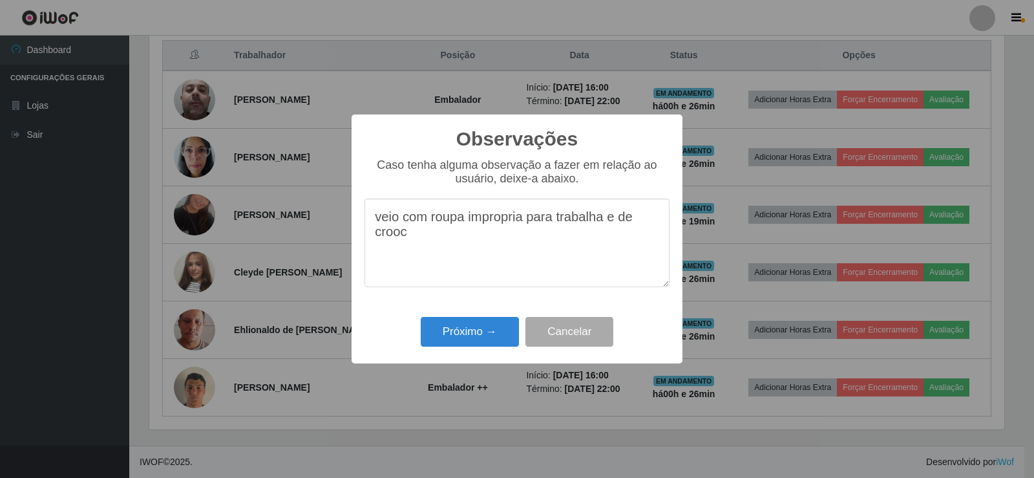
click at [524, 220] on textarea "veio com roupa impropria para trabalha e de crooc" at bounding box center [517, 242] width 305 height 89
type textarea "veio com roupa impropria(roupa de emfermeiro) para trabalha e de crooc"
click at [484, 330] on button "Próximo →" at bounding box center [470, 332] width 98 height 30
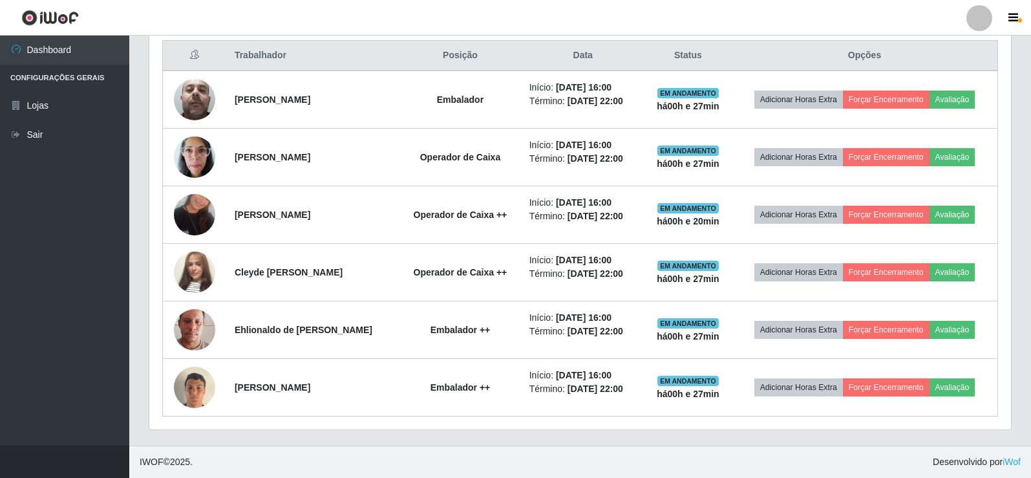
scroll to position [268, 862]
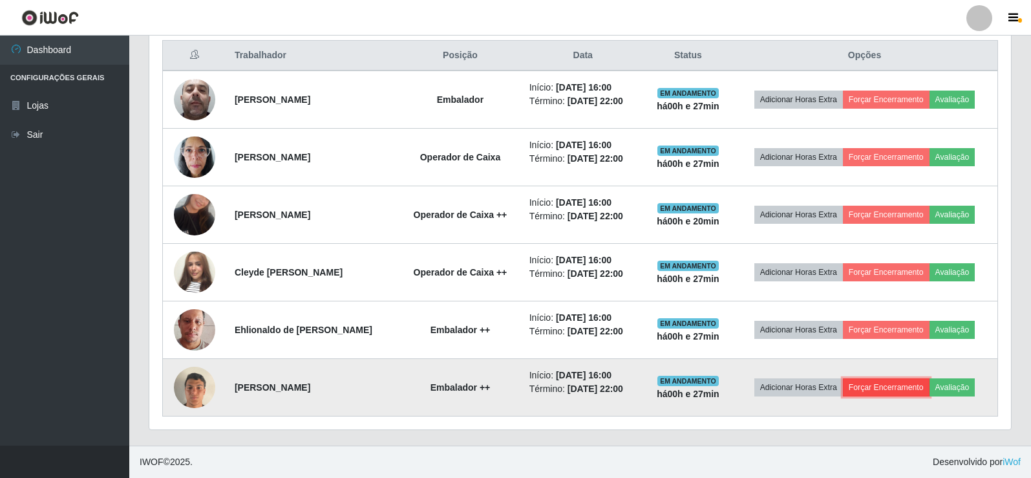
click at [884, 385] on button "Forçar Encerramento" at bounding box center [886, 387] width 87 height 18
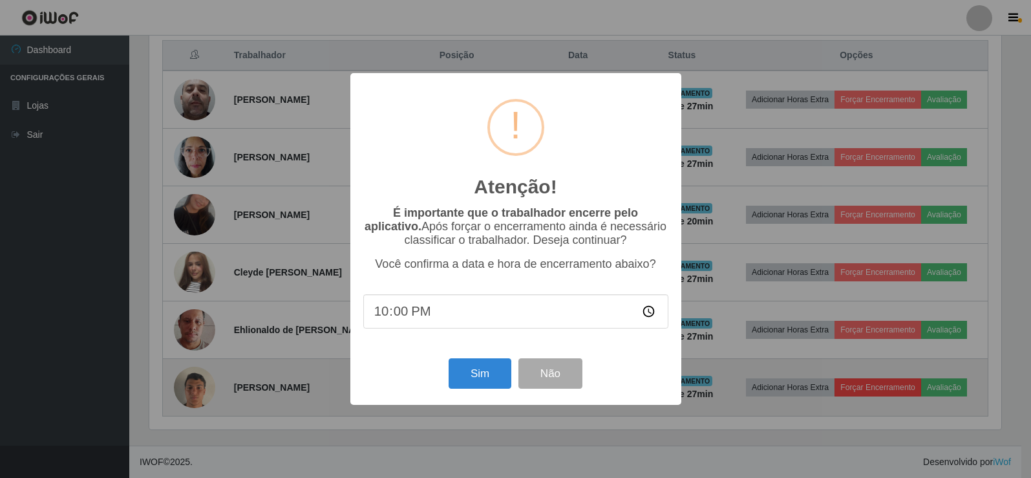
scroll to position [268, 855]
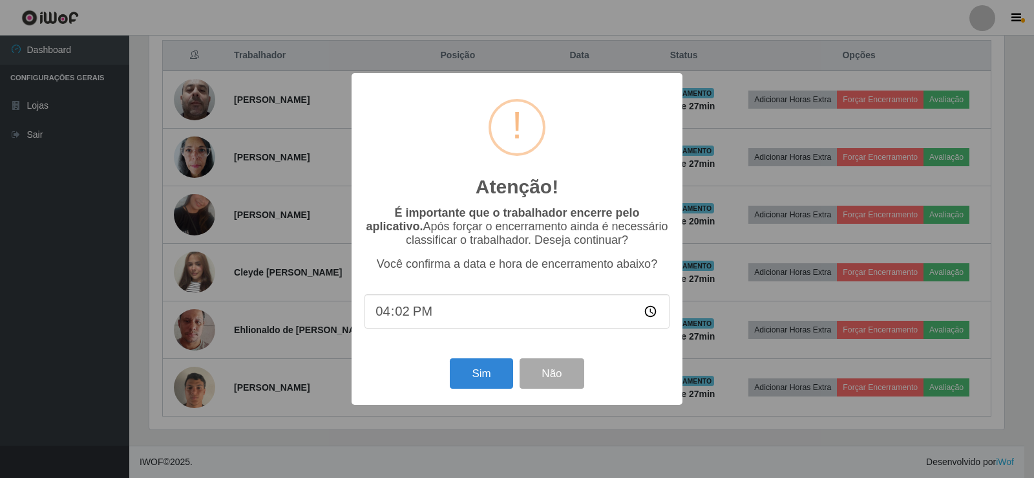
type input "16:25"
click at [480, 370] on button "Sim" at bounding box center [481, 373] width 63 height 30
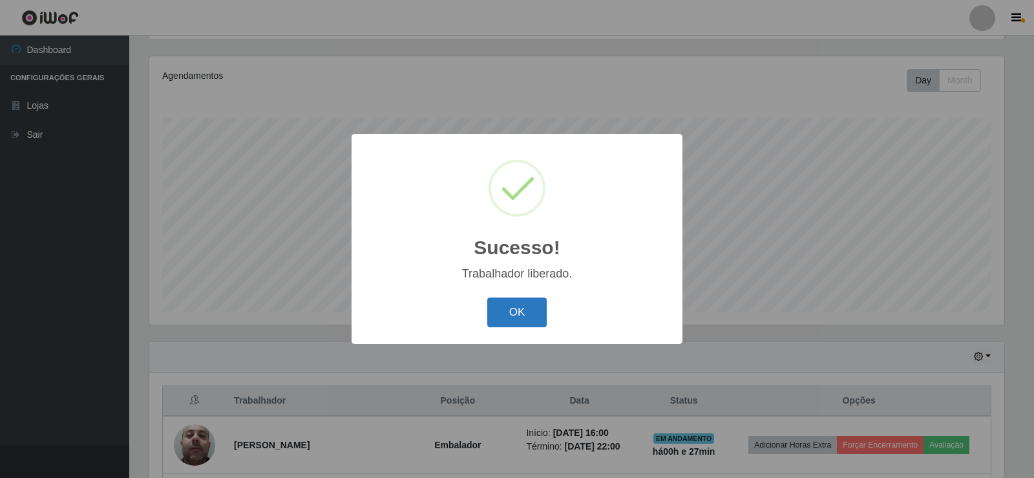
click at [518, 300] on button "OK" at bounding box center [517, 312] width 60 height 30
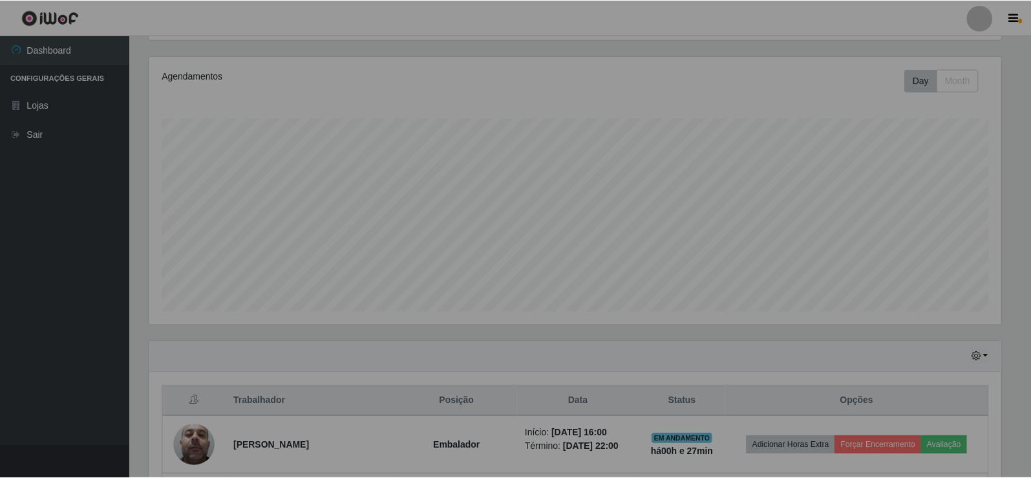
scroll to position [268, 862]
